Goal: Information Seeking & Learning: Learn about a topic

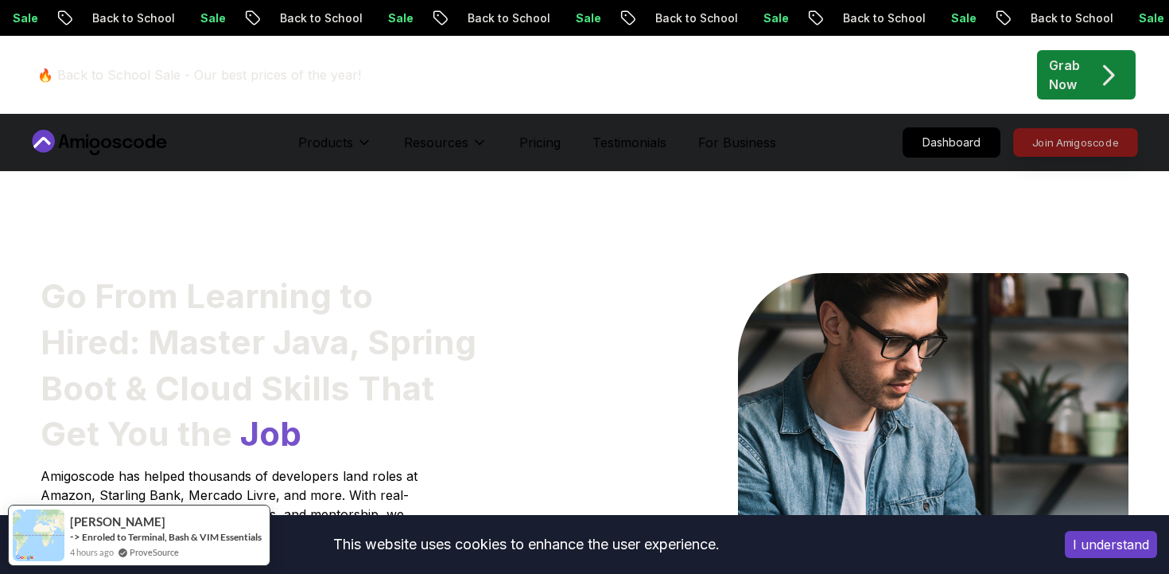
click at [1058, 136] on p "Join Amigoscode" at bounding box center [1075, 142] width 123 height 27
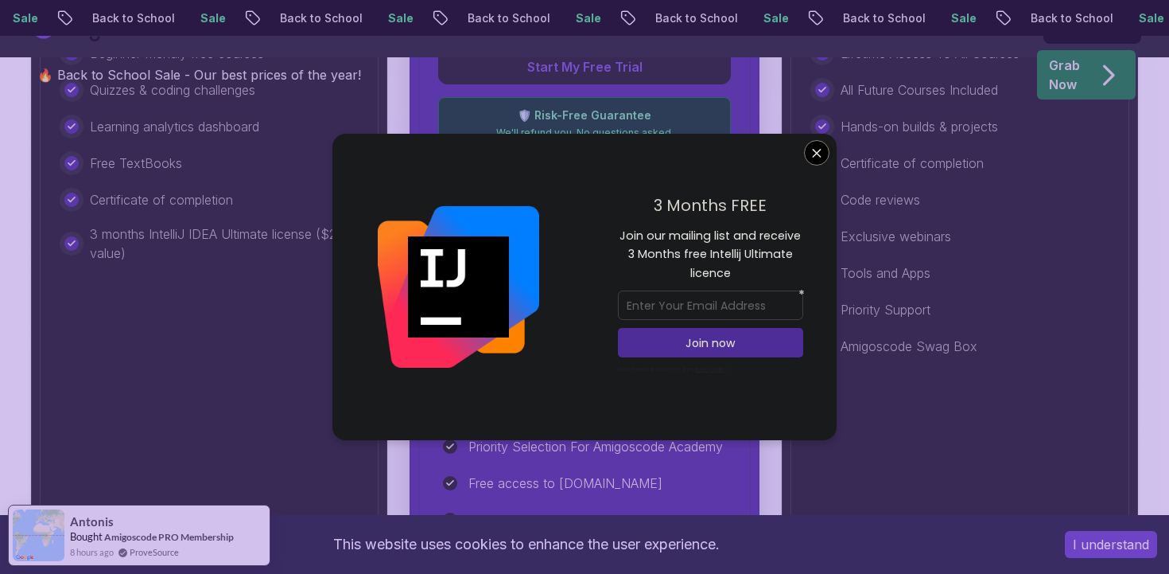
scroll to position [741, 0]
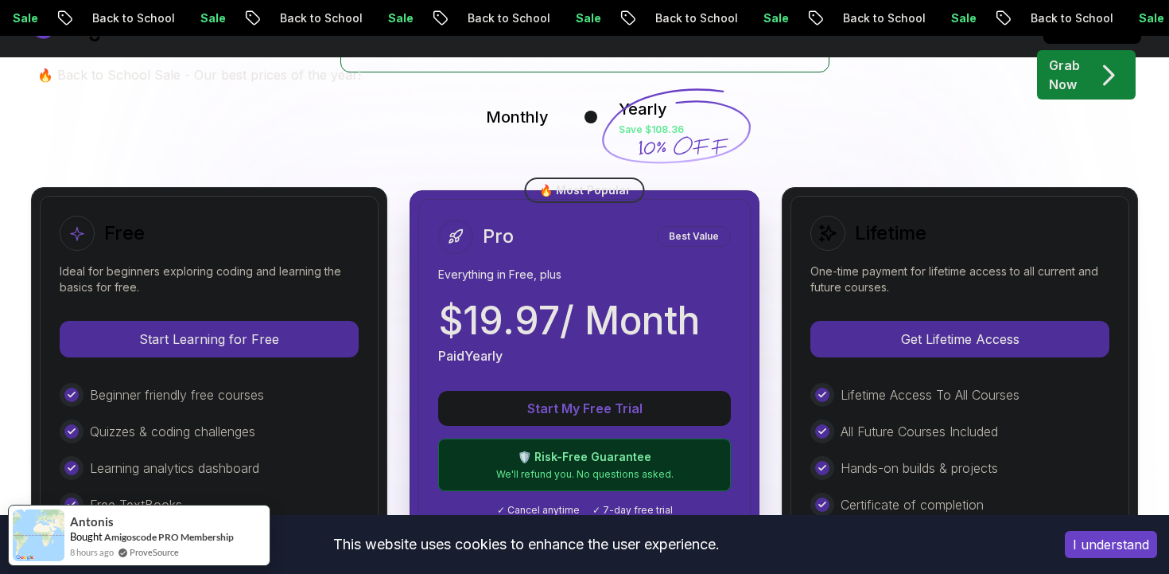
scroll to position [364, 0]
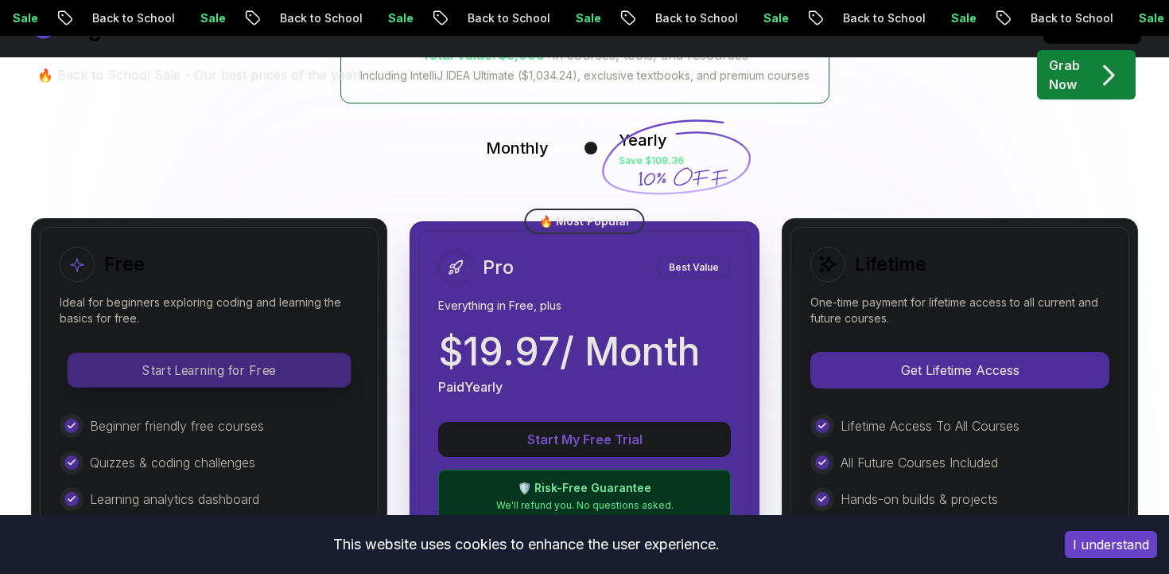
click at [196, 359] on p "Start Learning for Free" at bounding box center [209, 369] width 282 height 33
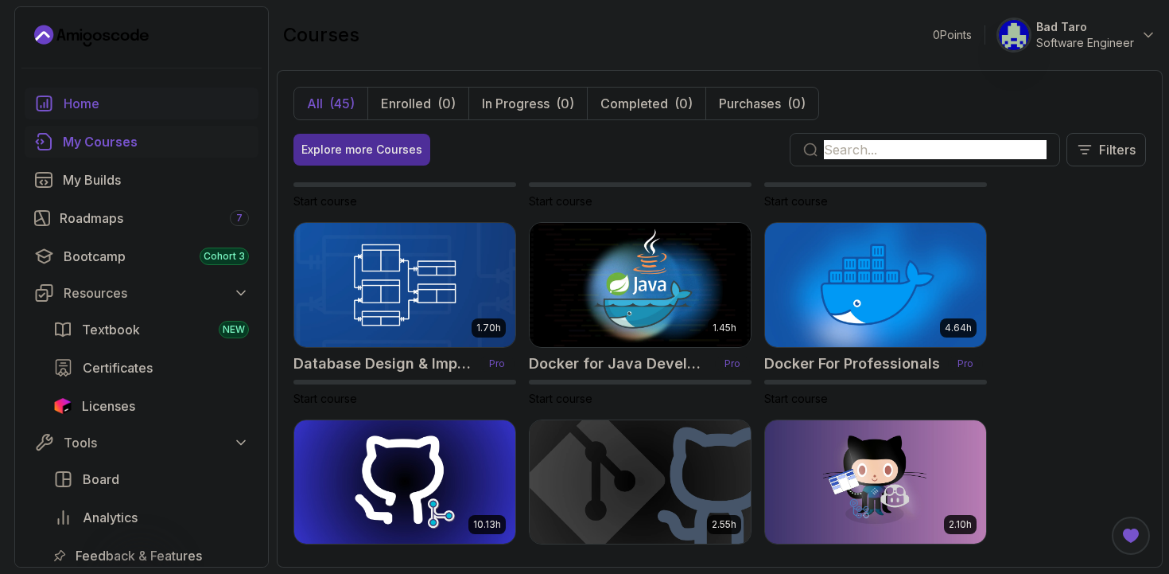
click at [181, 104] on div "Home" at bounding box center [156, 103] width 185 height 19
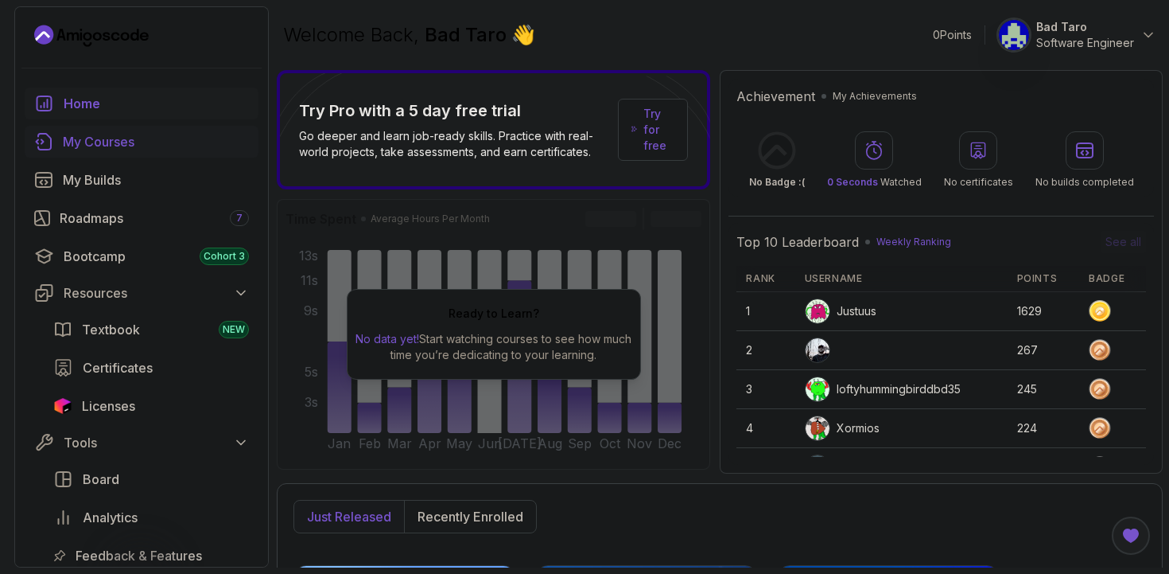
click at [140, 147] on div "My Courses" at bounding box center [156, 141] width 186 height 19
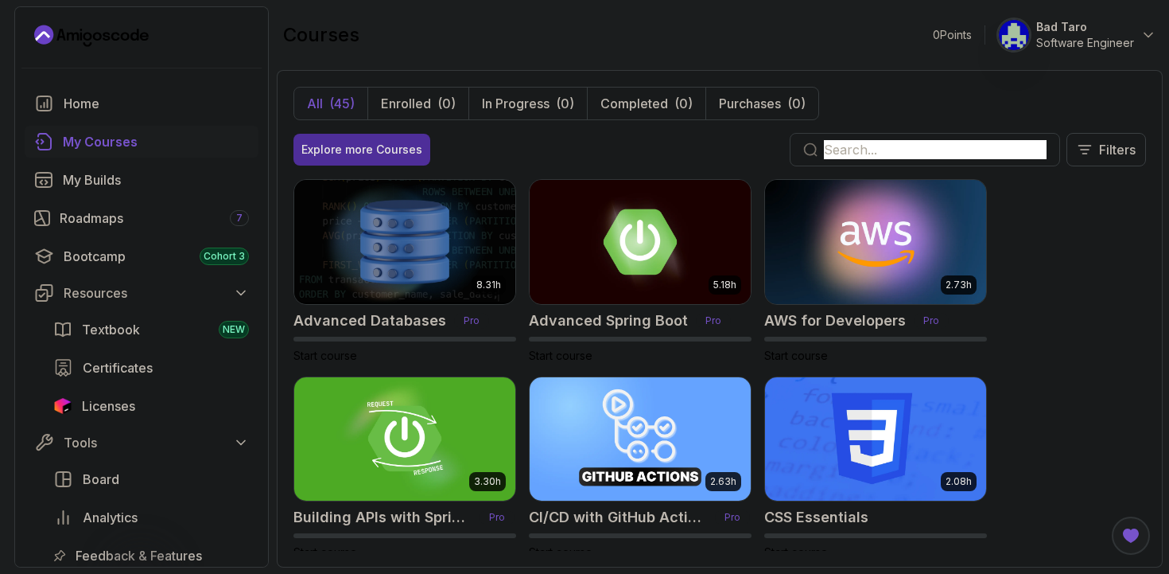
click at [871, 142] on input "text" at bounding box center [935, 149] width 223 height 19
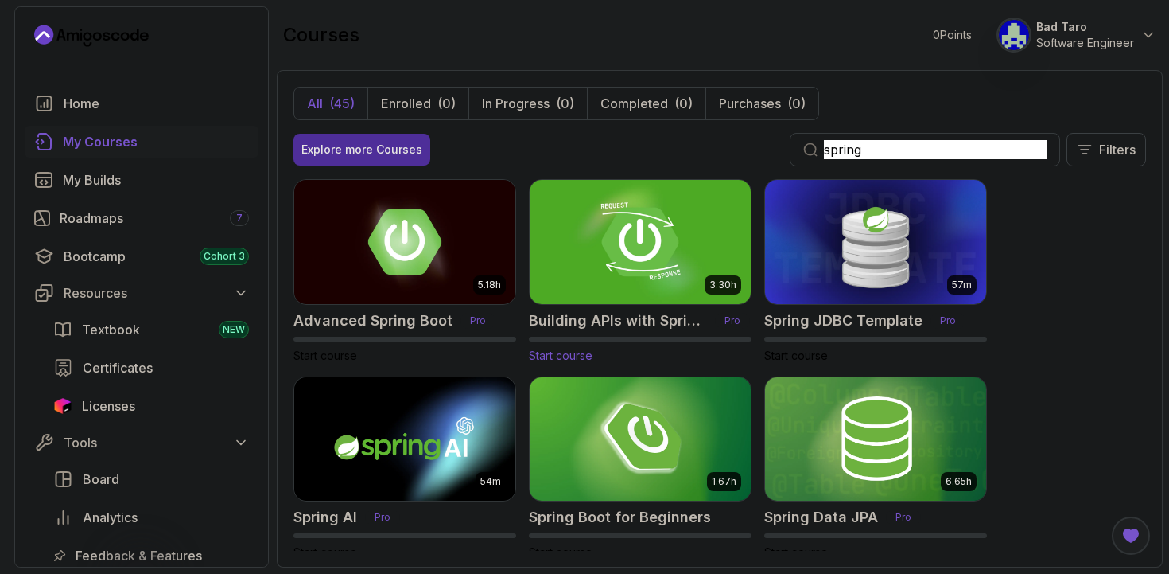
scroll to position [33, 0]
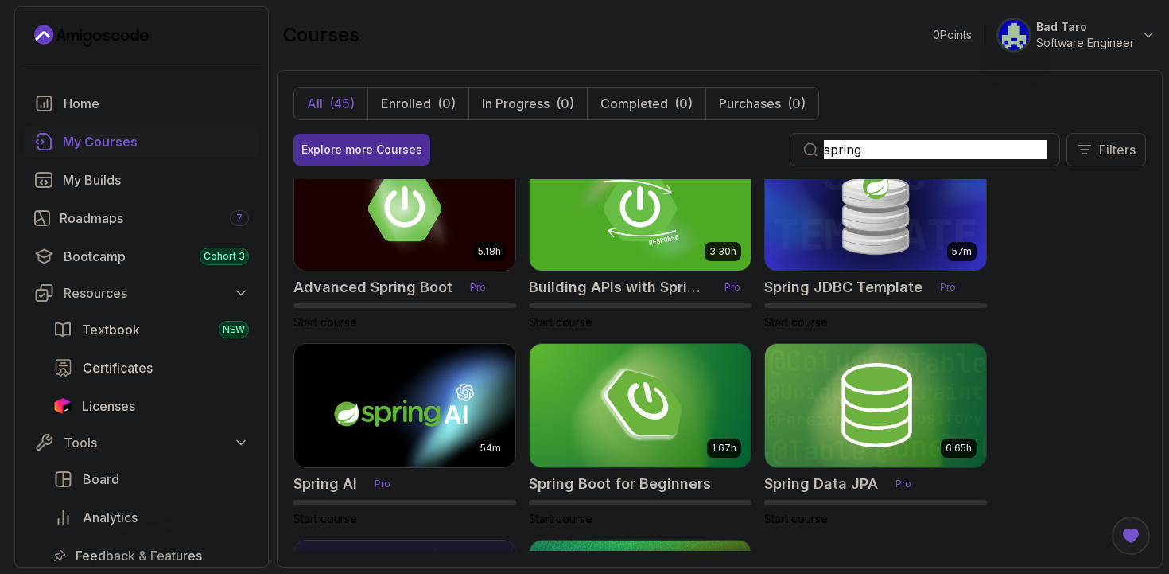
type input "spring"
click at [1126, 152] on p "Filters" at bounding box center [1117, 149] width 37 height 19
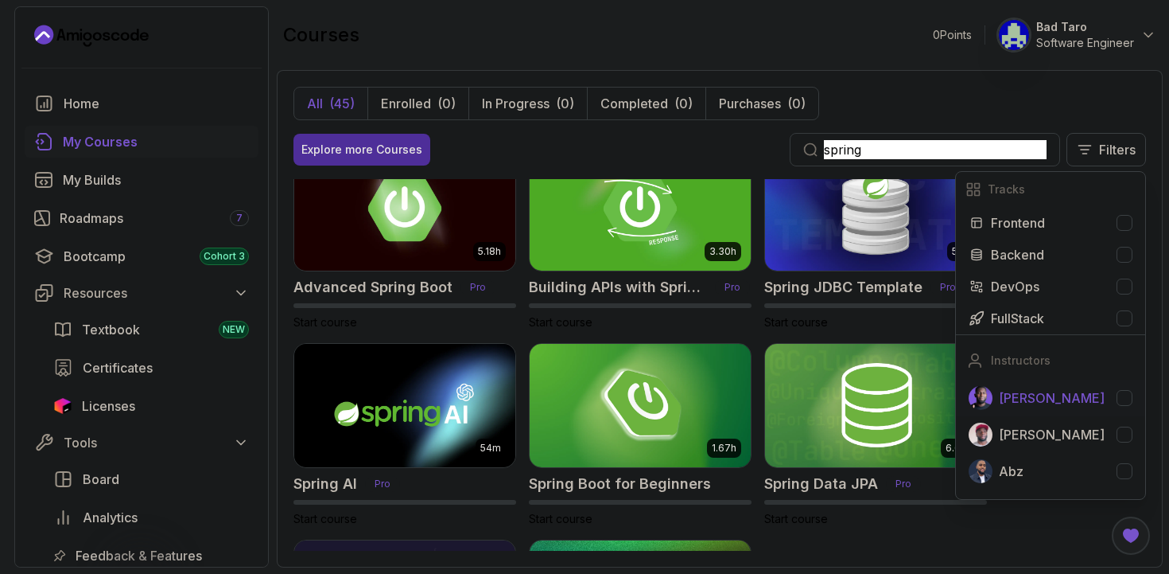
click at [1145, 404] on button "[PERSON_NAME]" at bounding box center [1050, 397] width 189 height 37
click at [1025, 102] on div "All (45) Enrolled (0) In Progress (0) Completed (0) Purchases (0) [PERSON_NAME]" at bounding box center [720, 103] width 853 height 33
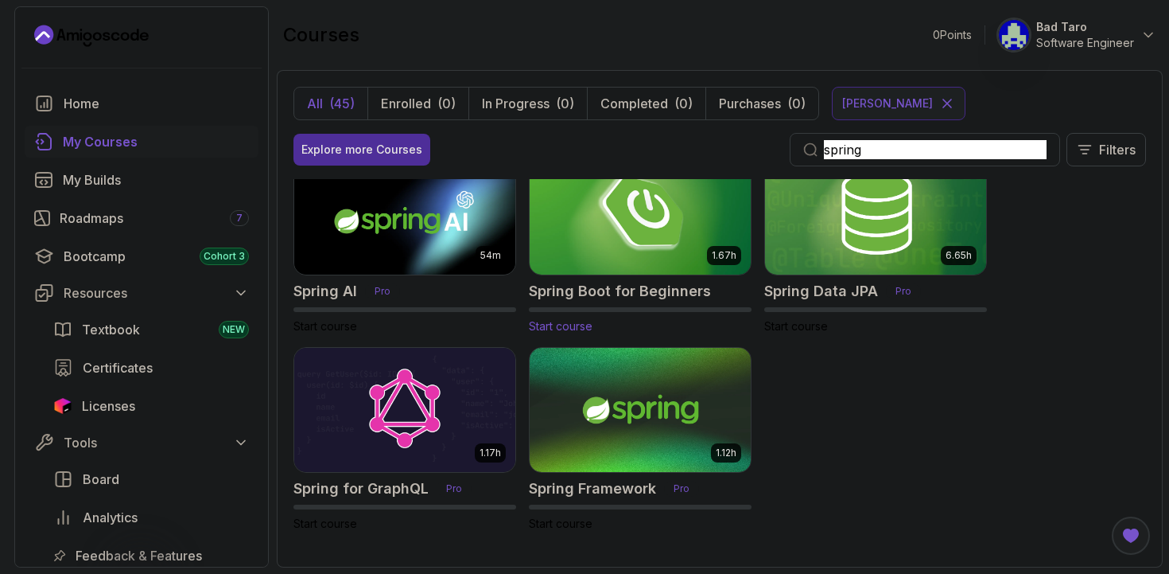
scroll to position [176, 0]
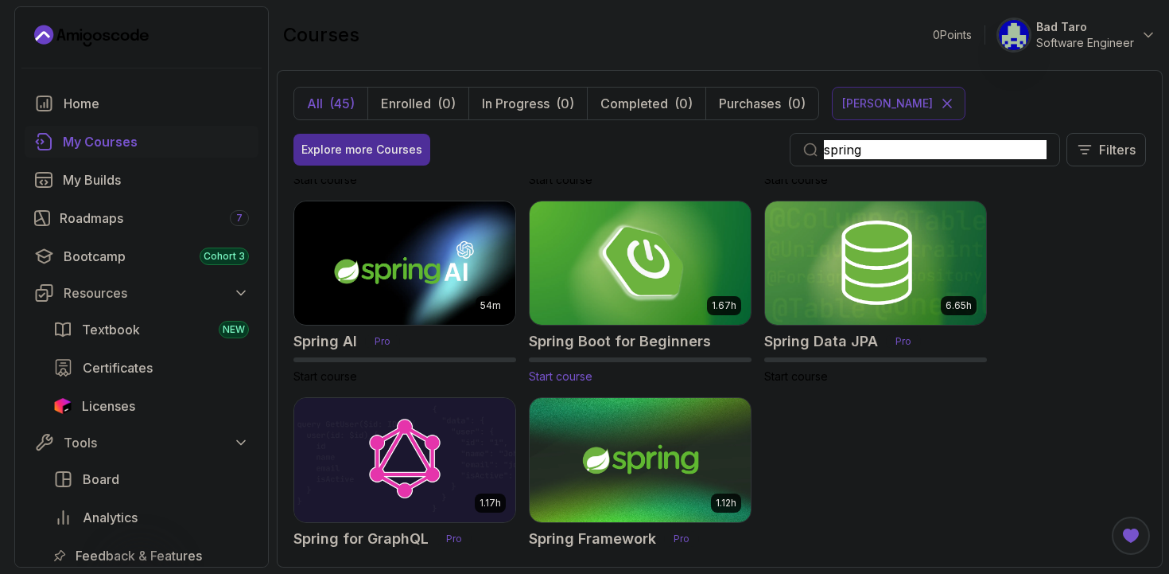
click at [624, 273] on img at bounding box center [640, 263] width 232 height 130
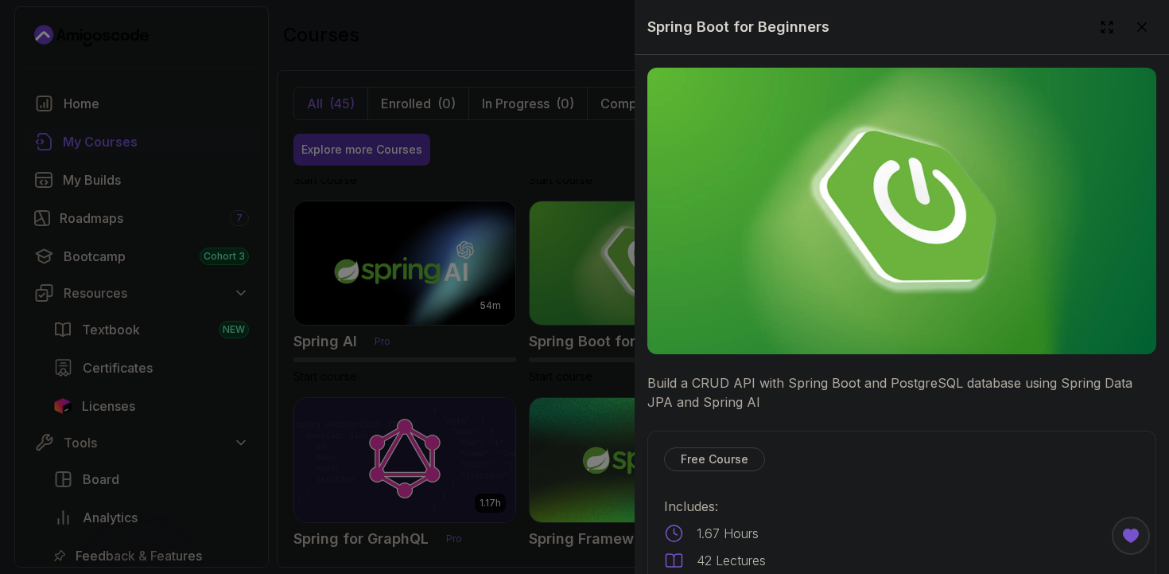
click at [903, 351] on img at bounding box center [902, 211] width 509 height 286
click at [904, 253] on img at bounding box center [902, 211] width 509 height 286
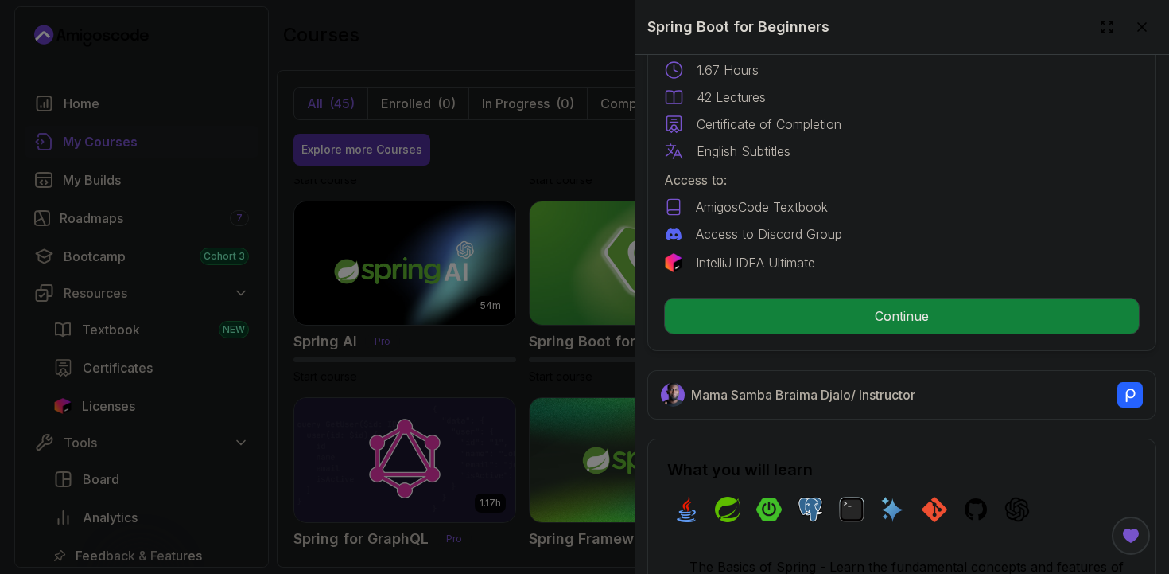
scroll to position [465, 0]
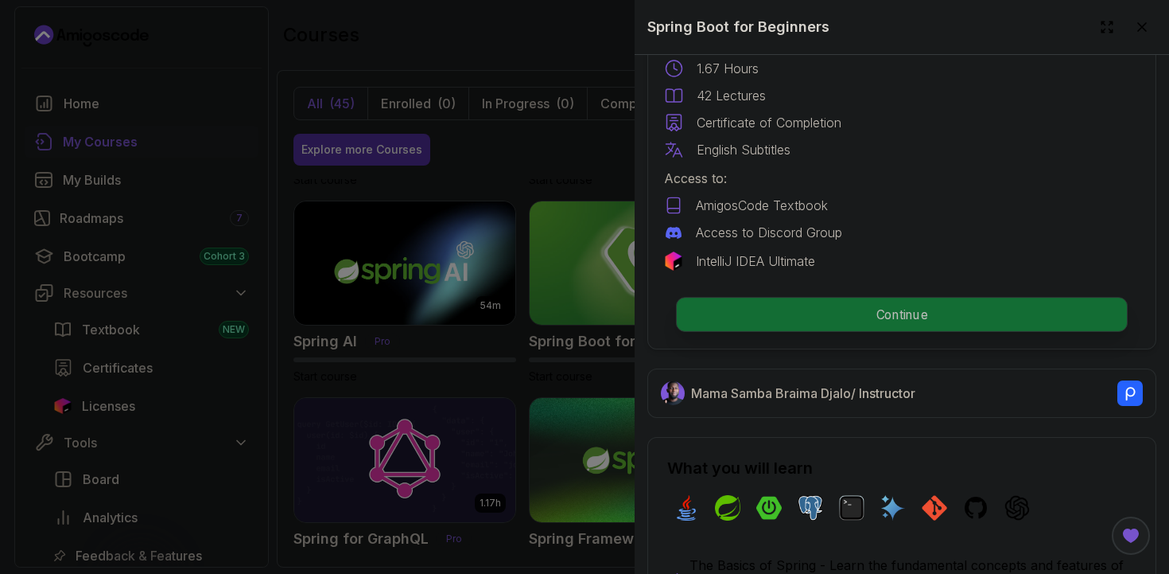
click at [893, 323] on p "Continue" at bounding box center [902, 314] width 450 height 33
click at [846, 321] on p "Continue" at bounding box center [902, 314] width 450 height 33
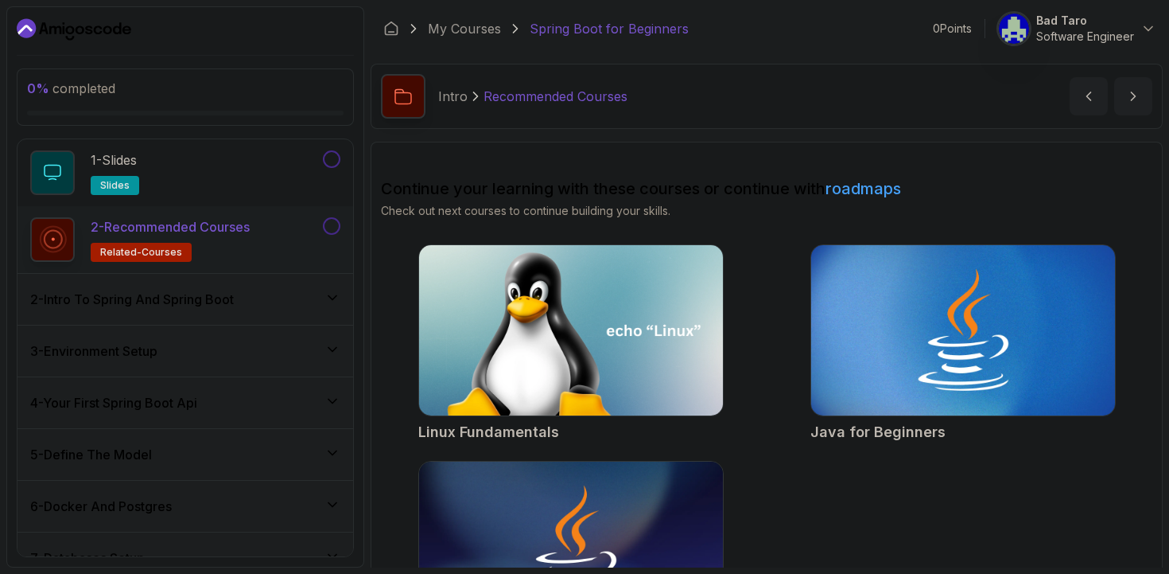
scroll to position [42, 0]
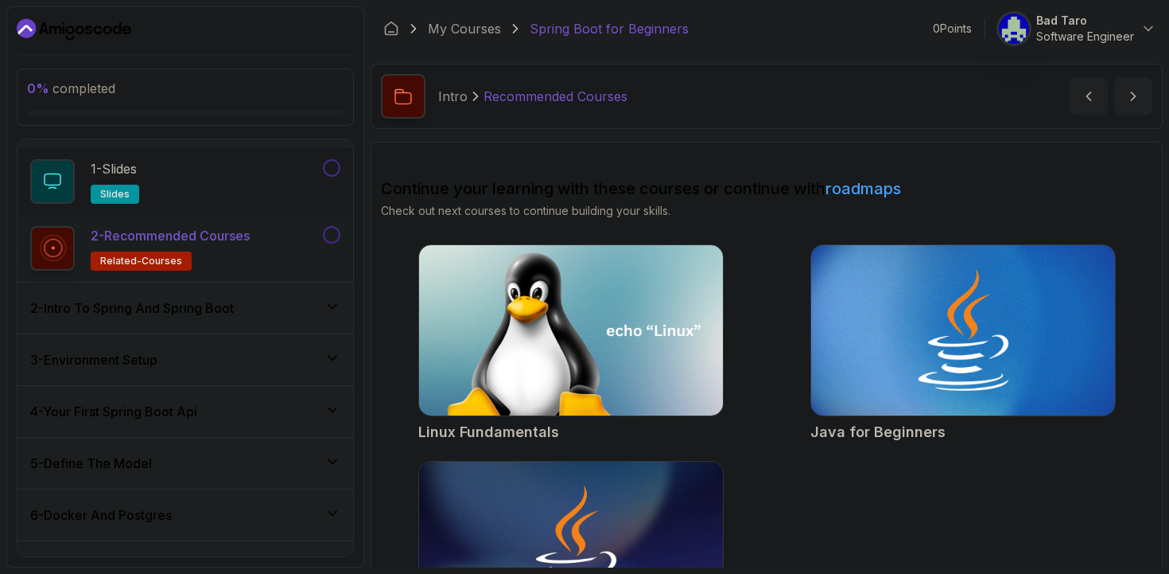
click at [234, 299] on h3 "2 - Intro To Spring And Spring Boot" at bounding box center [132, 307] width 204 height 19
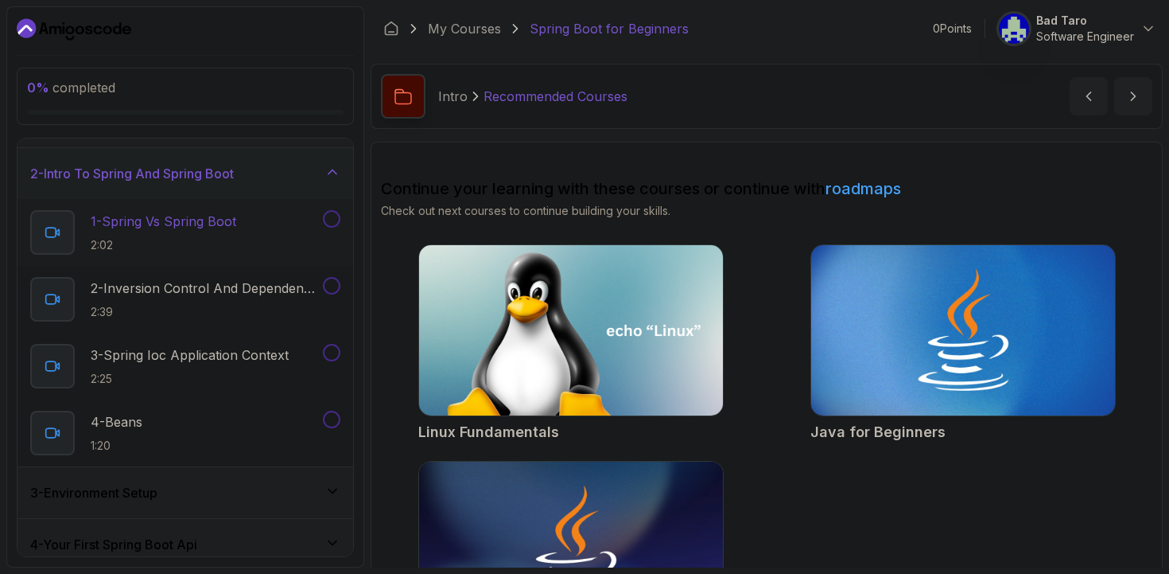
click at [212, 217] on p "1 - Spring Vs Spring Boot" at bounding box center [164, 221] width 146 height 19
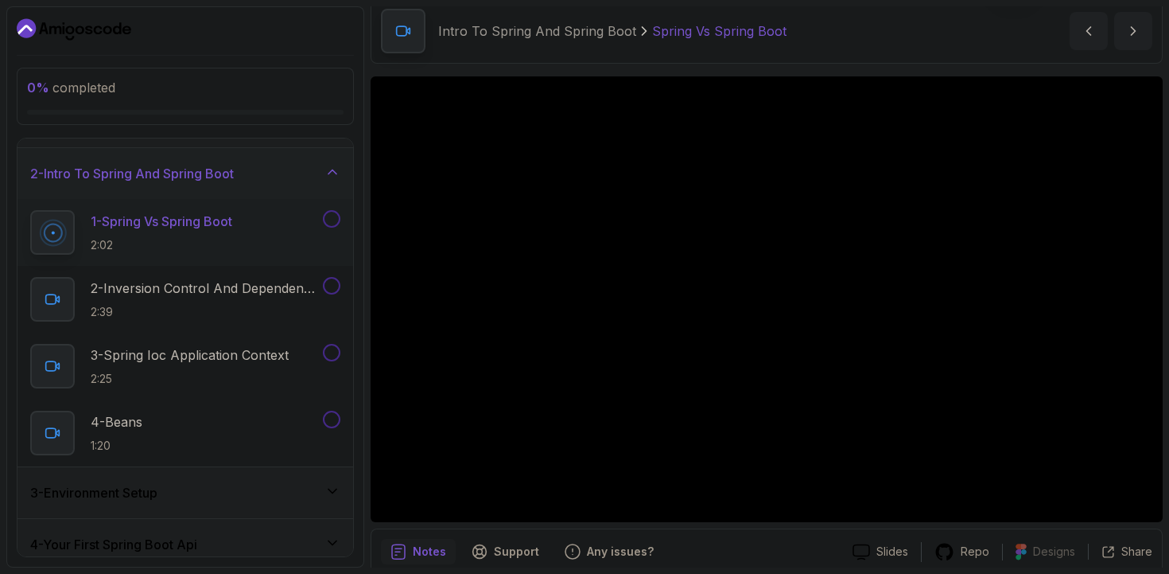
scroll to position [80, 0]
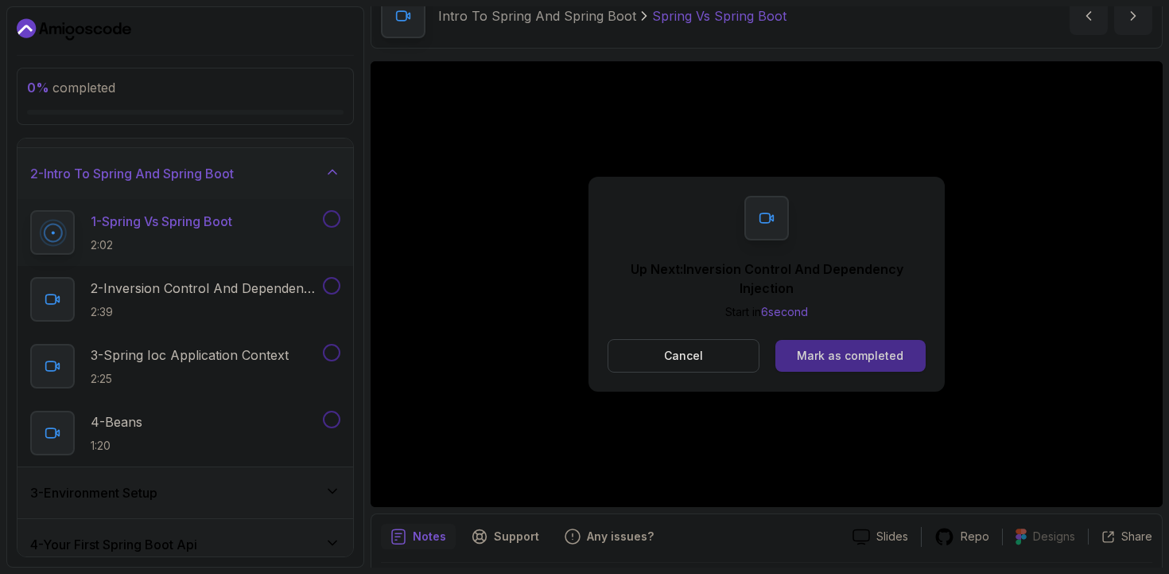
click at [845, 363] on div "Mark as completed" at bounding box center [850, 356] width 107 height 16
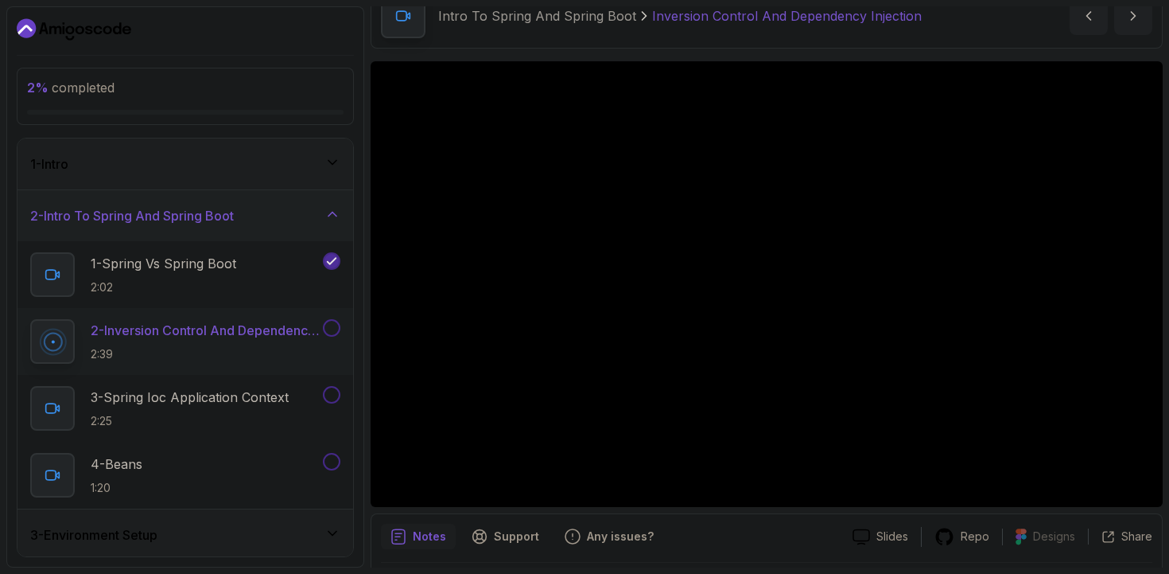
click at [815, 515] on div "Notes Support Any issues? Slides Repo Designs Design not available Share" at bounding box center [767, 565] width 792 height 104
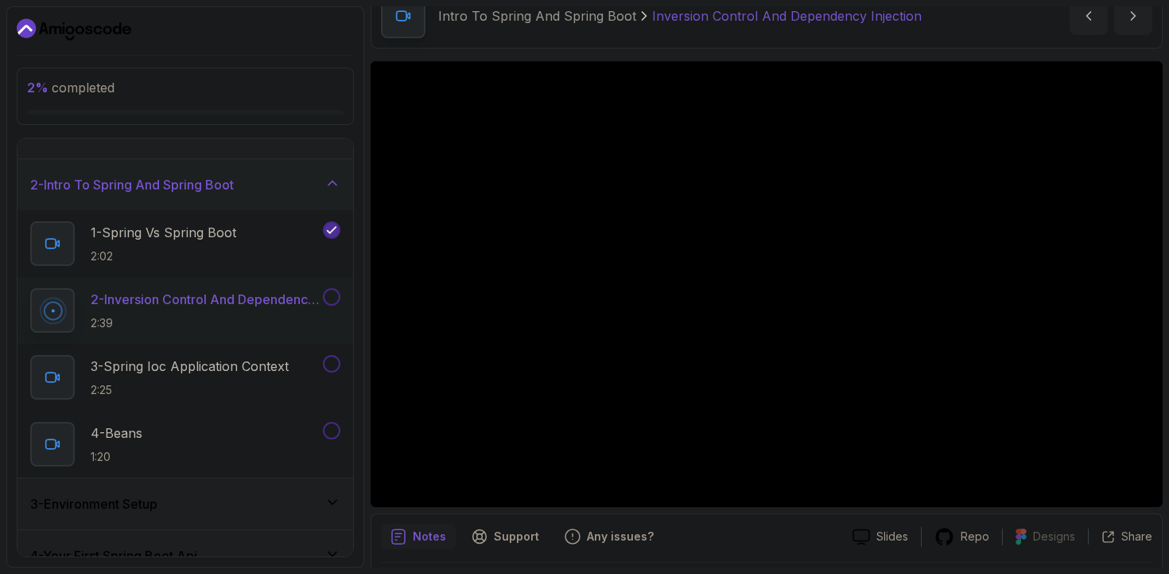
scroll to position [36, 0]
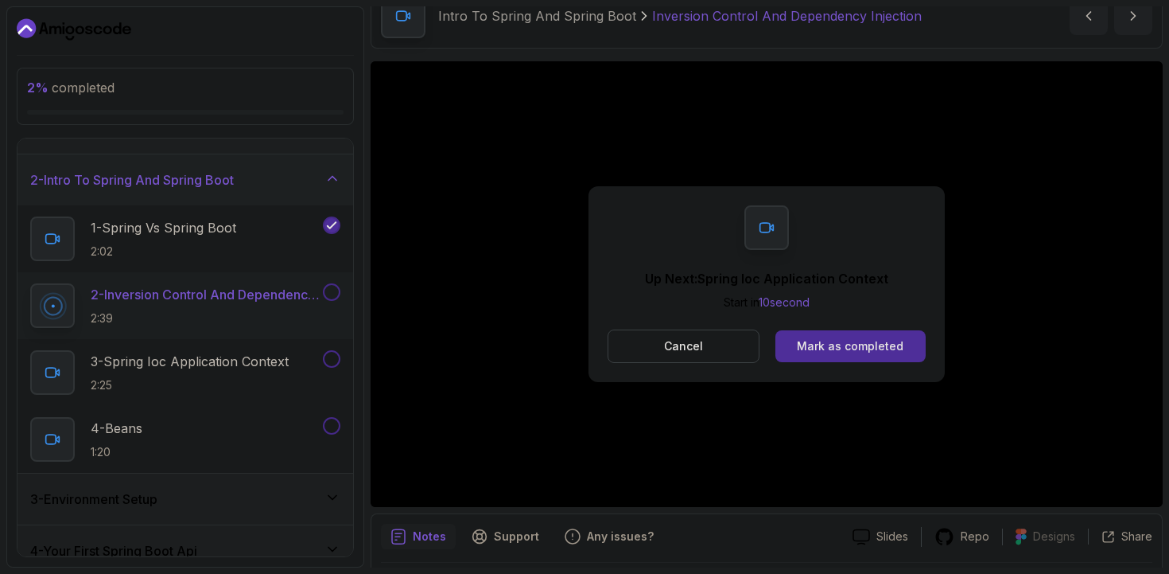
click at [830, 364] on div "Up Next: Spring Ioc Application Context Start in 10 second Cancel Mark as compl…" at bounding box center [767, 284] width 356 height 196
click at [824, 349] on div "Mark as completed" at bounding box center [850, 346] width 107 height 16
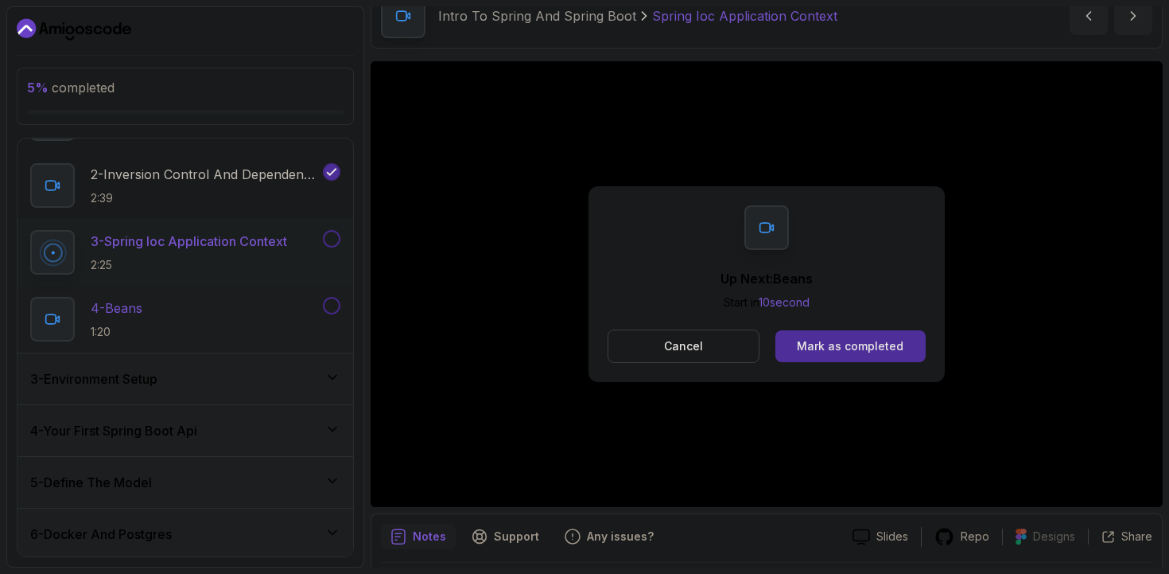
scroll to position [161, 0]
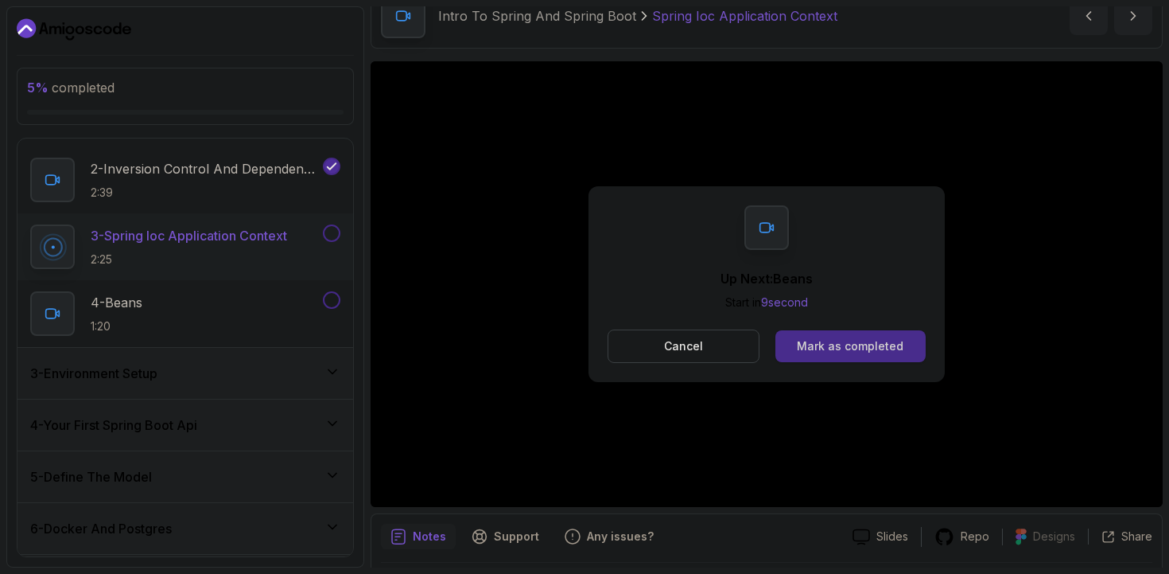
click at [855, 344] on div "Mark as completed" at bounding box center [850, 346] width 107 height 16
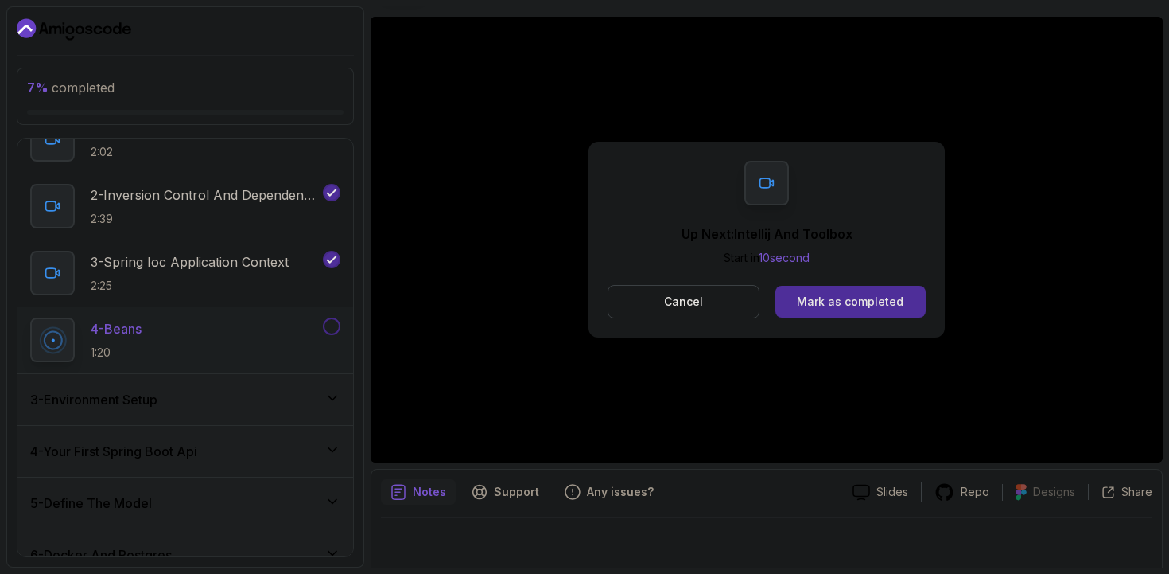
scroll to position [131, 0]
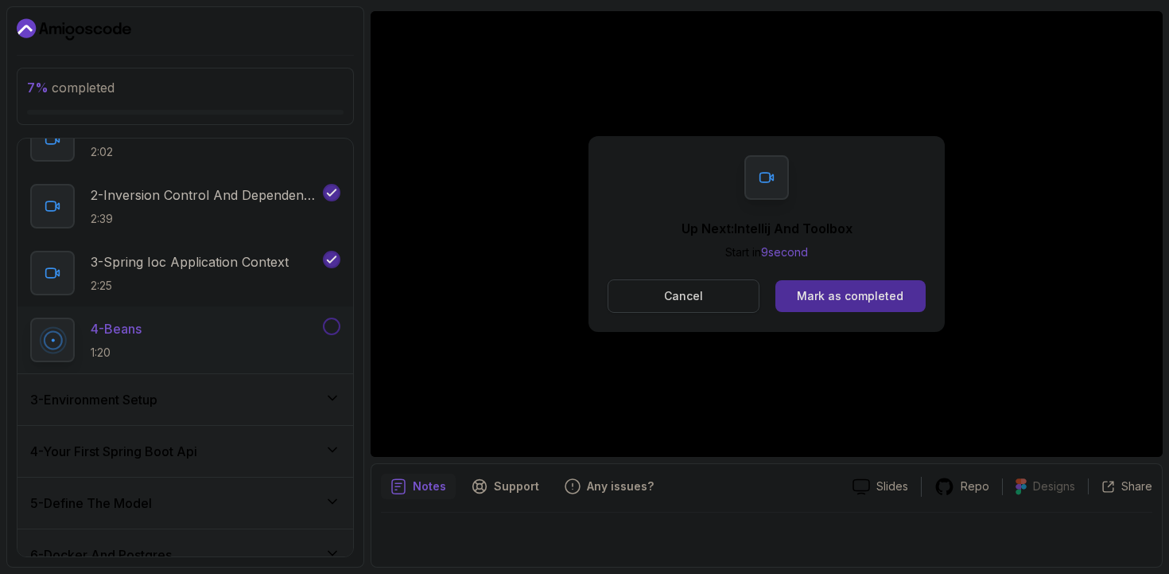
click at [678, 309] on button "Cancel" at bounding box center [684, 295] width 152 height 33
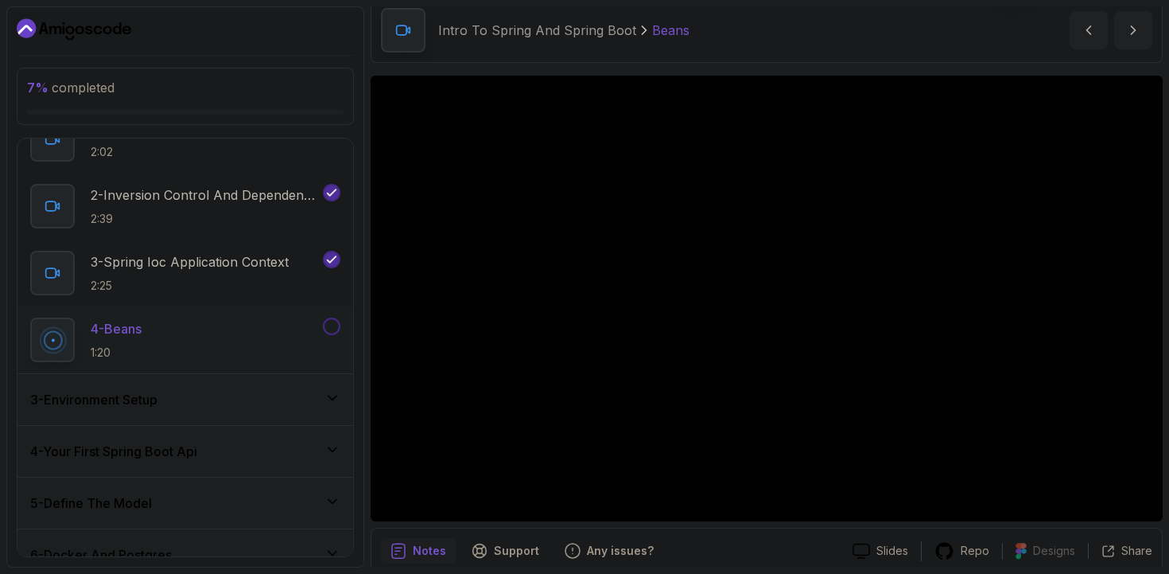
scroll to position [56, 0]
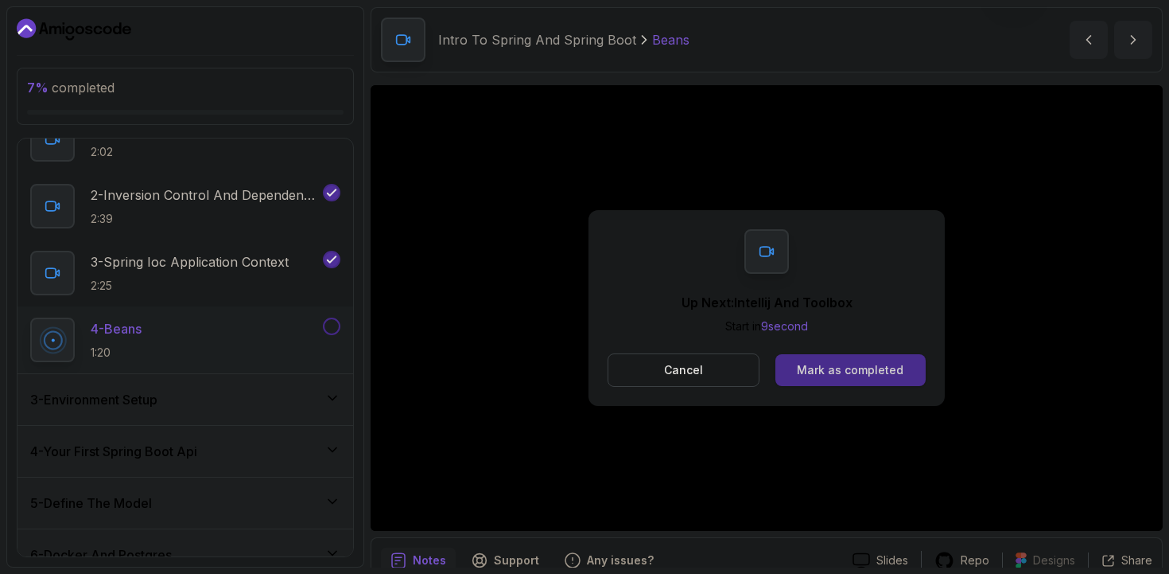
click at [814, 369] on div "Mark as completed" at bounding box center [850, 370] width 107 height 16
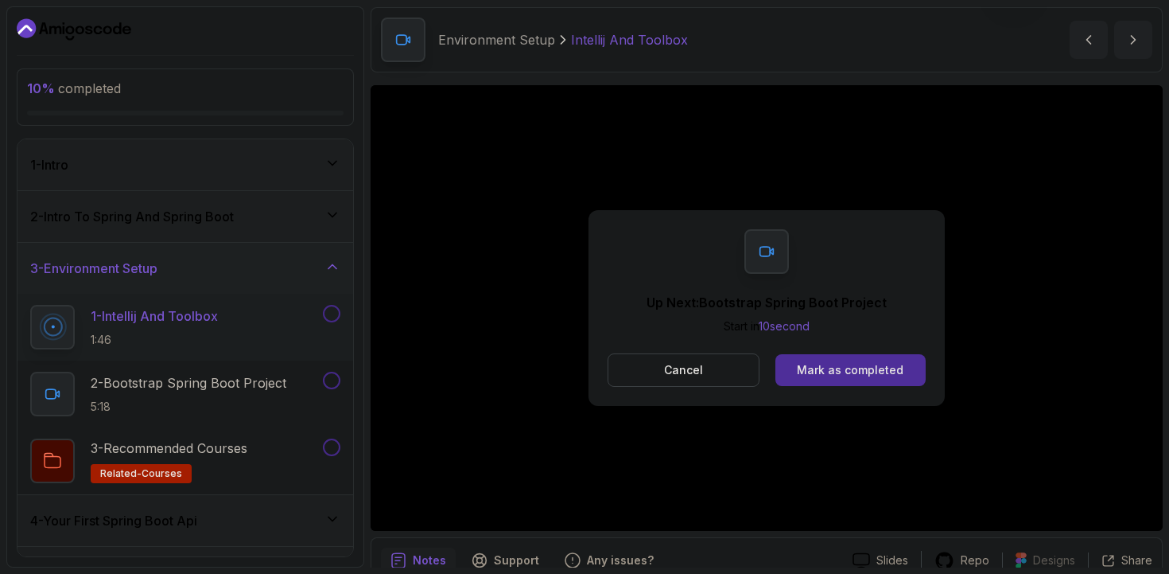
click at [535, 284] on div "Up Next: Bootstrap Spring Boot Project Start in 10 second Cancel Mark as comple…" at bounding box center [767, 307] width 792 height 445
click at [681, 383] on button "Cancel" at bounding box center [684, 369] width 152 height 33
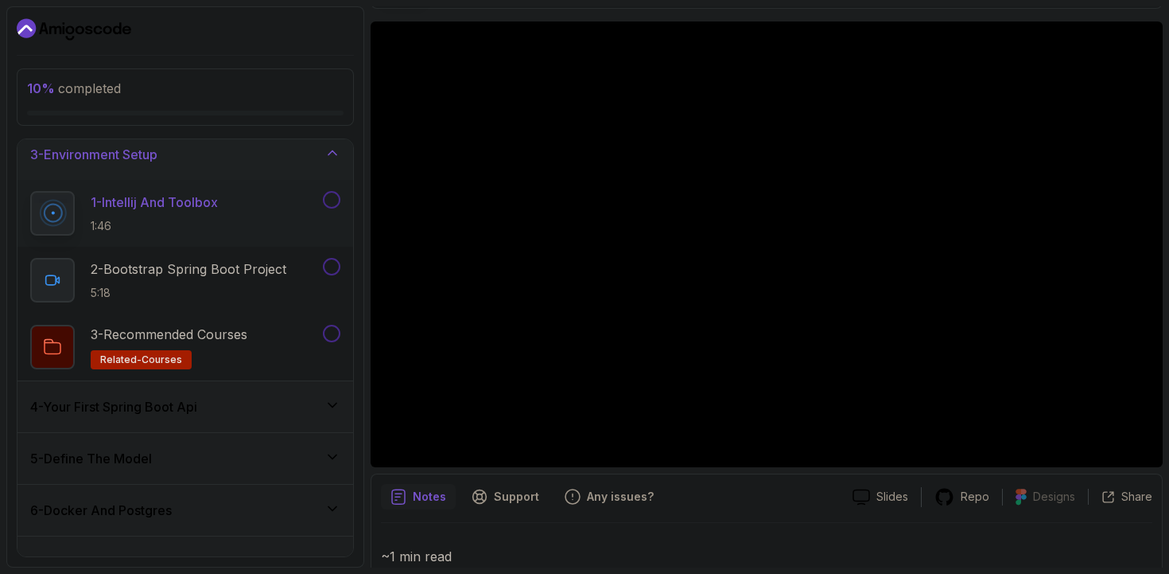
scroll to position [105, 0]
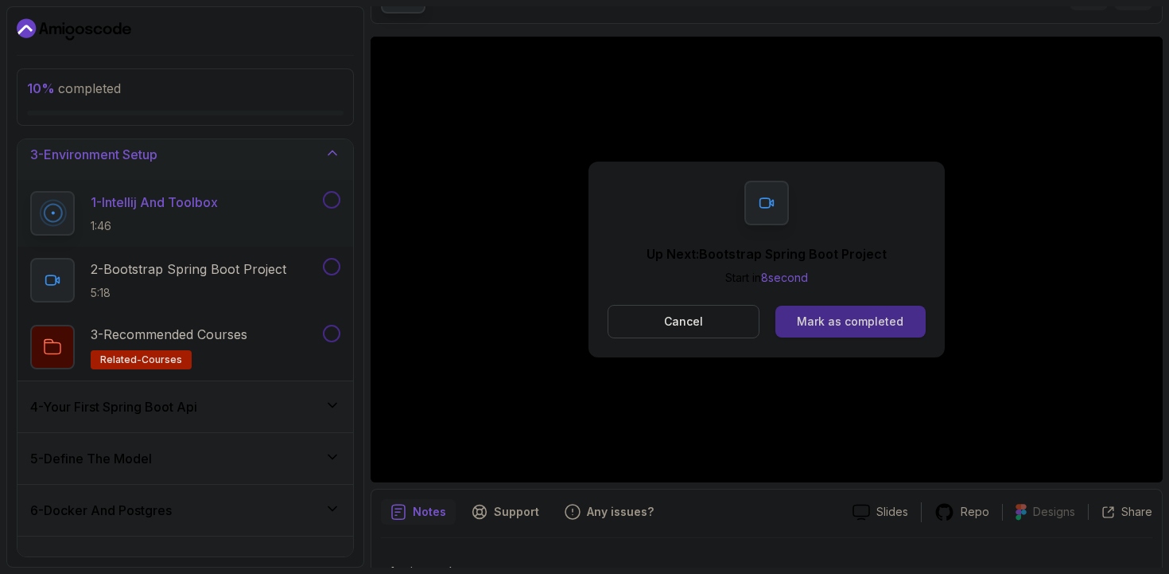
click at [867, 335] on button "Mark as completed" at bounding box center [851, 321] width 150 height 32
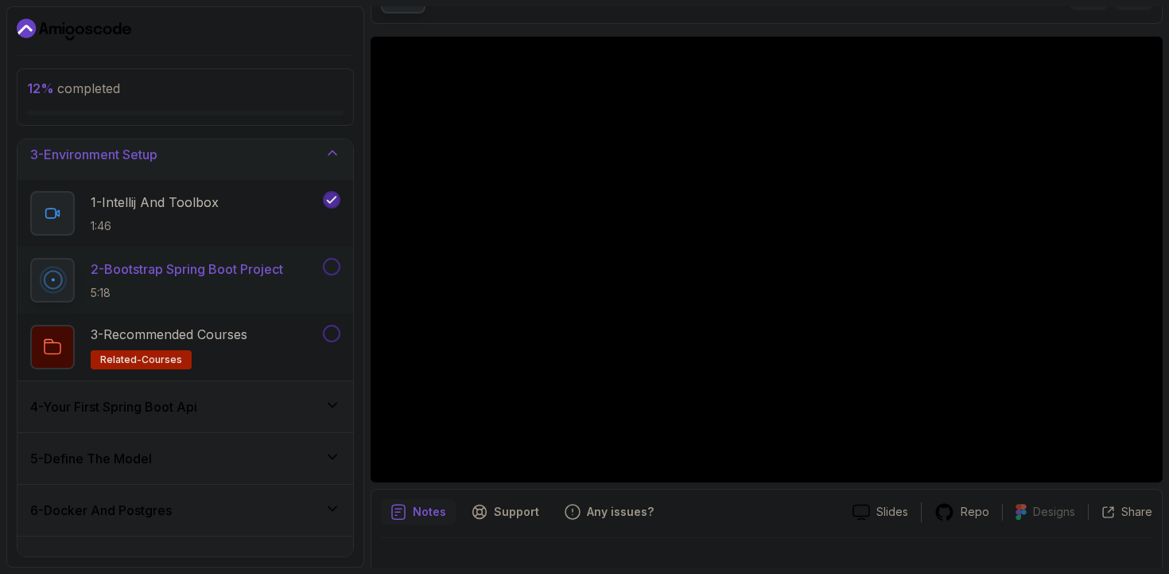
scroll to position [131, 0]
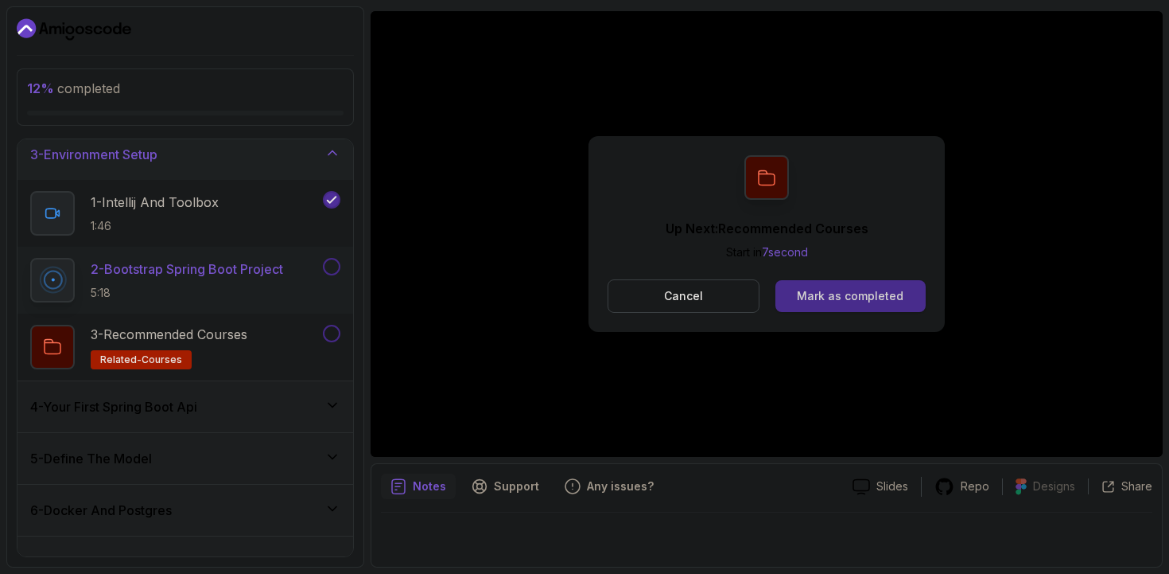
click at [783, 288] on button "Mark as completed" at bounding box center [851, 296] width 150 height 32
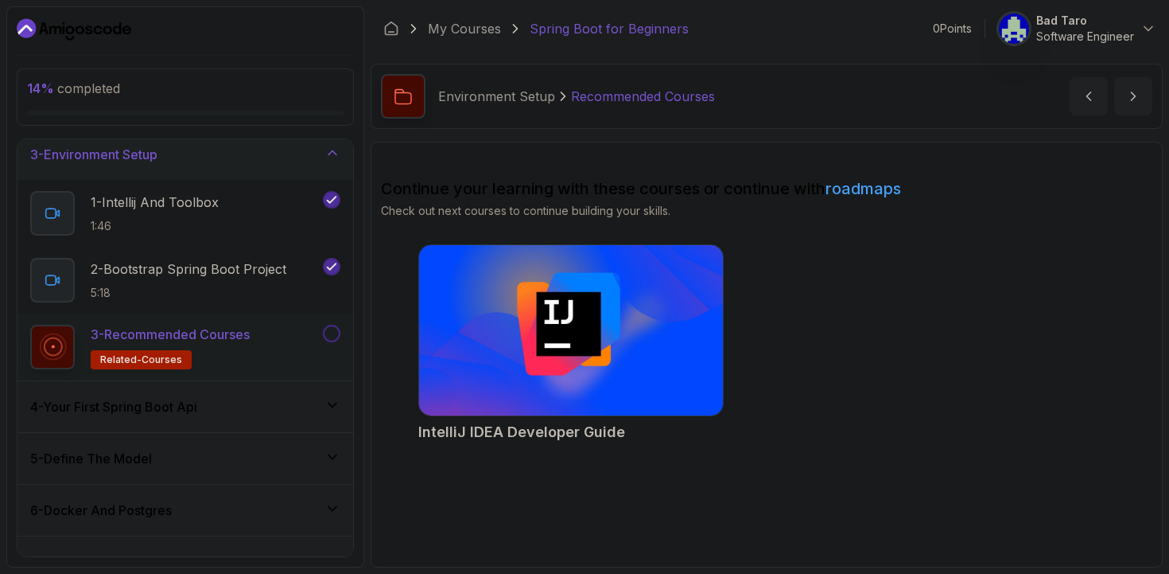
click at [270, 406] on div "4 - Your First Spring Boot Api" at bounding box center [185, 406] width 310 height 19
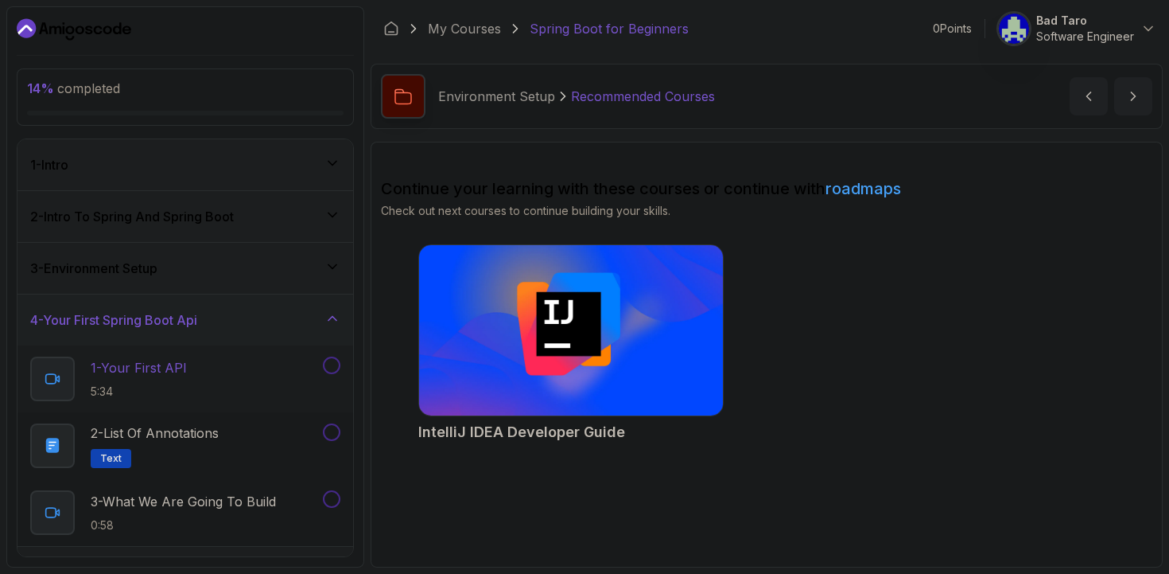
click at [222, 379] on div "1 - Your First API 5:34" at bounding box center [175, 378] width 290 height 45
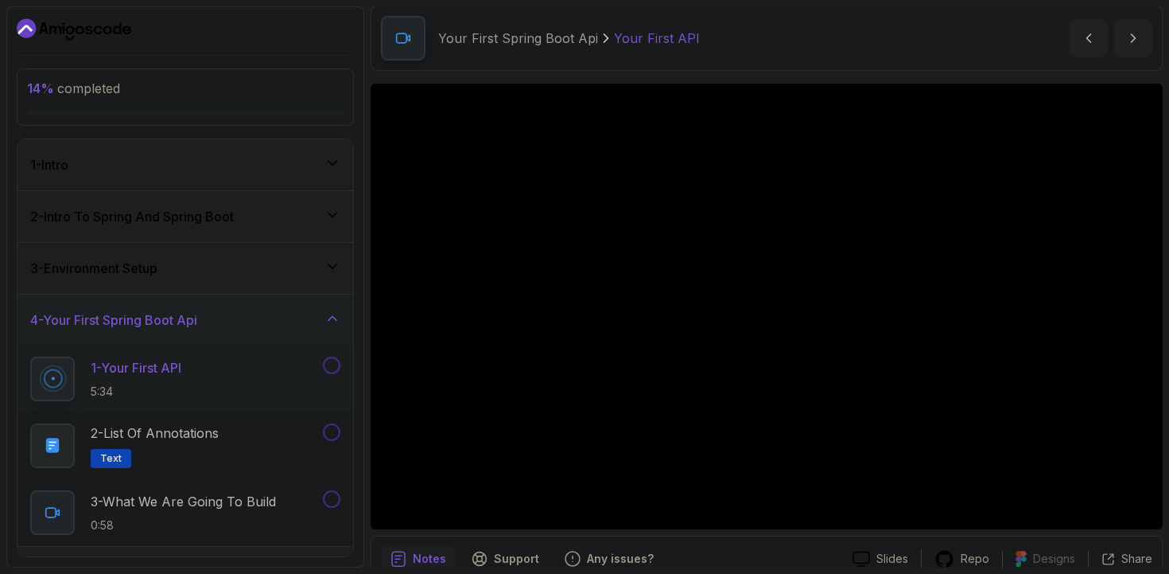
scroll to position [59, 0]
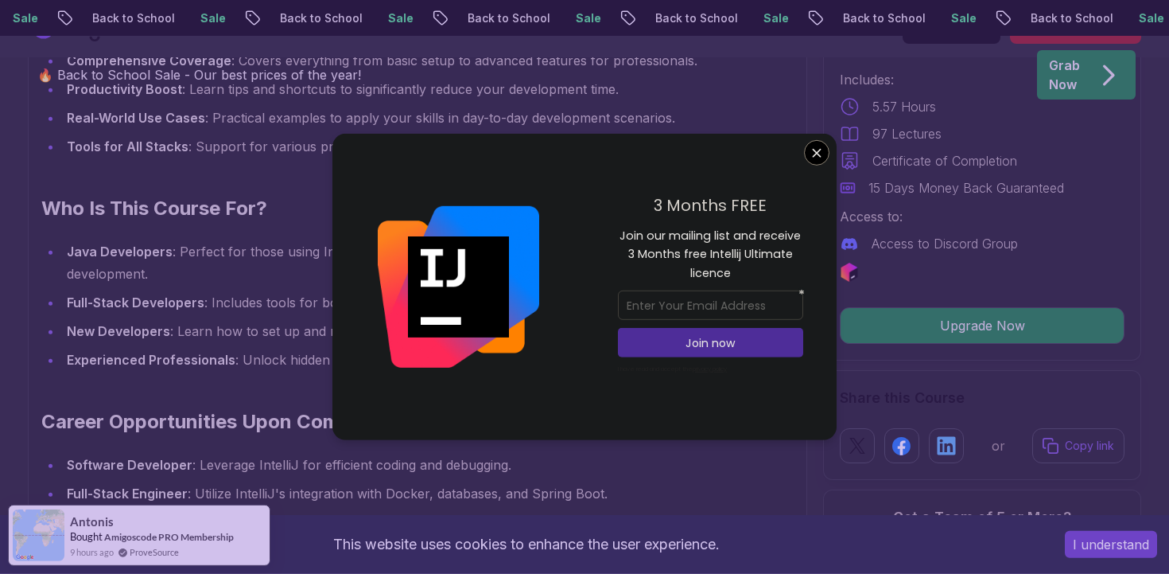
scroll to position [1628, 0]
